Goal: Navigation & Orientation: Find specific page/section

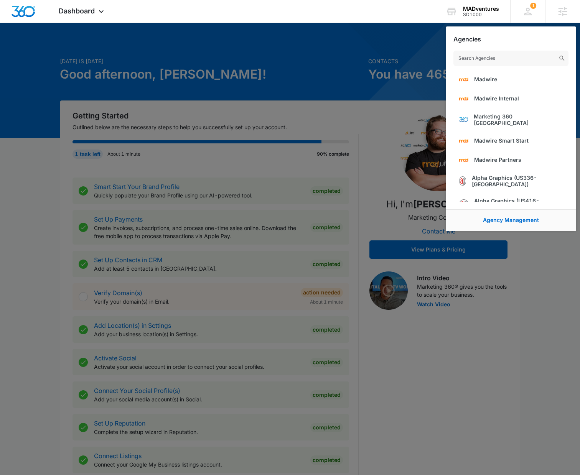
click at [299, 56] on div at bounding box center [290, 237] width 580 height 475
